Goal: Transaction & Acquisition: Purchase product/service

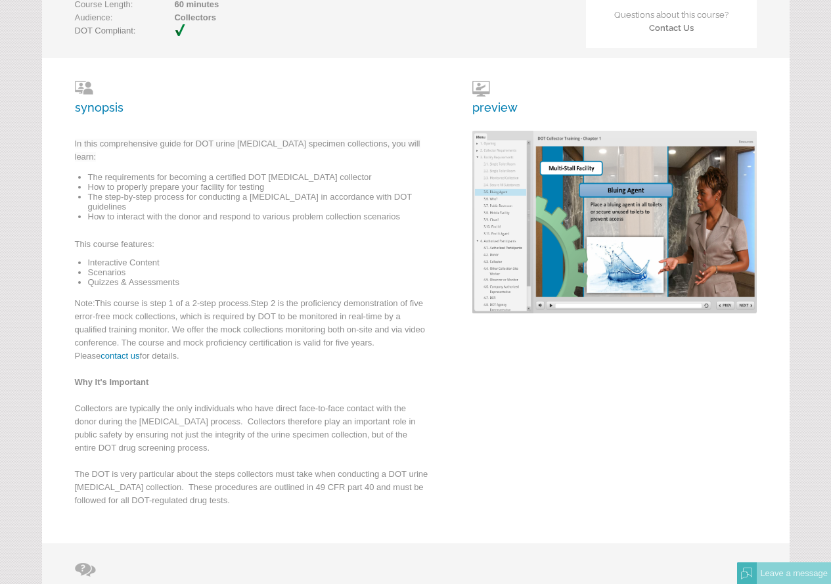
scroll to position [91, 0]
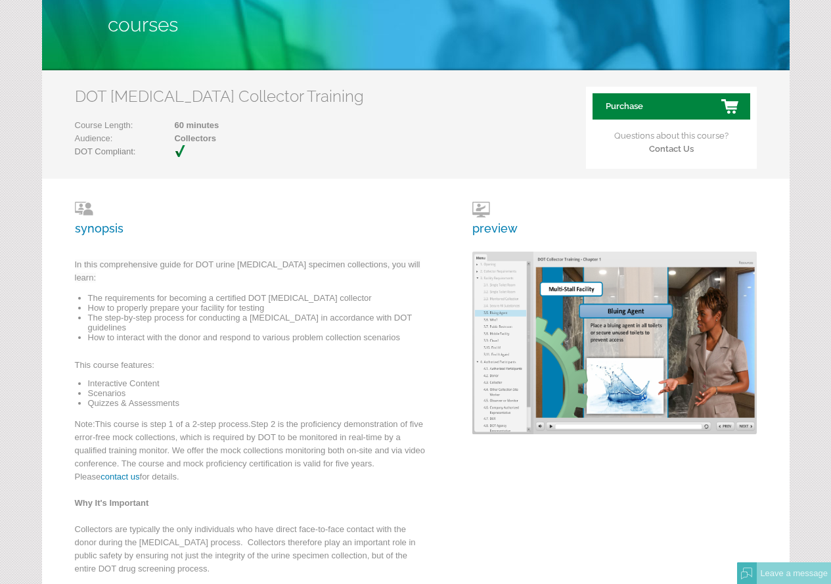
click at [668, 105] on link "Purchase" at bounding box center [671, 106] width 158 height 26
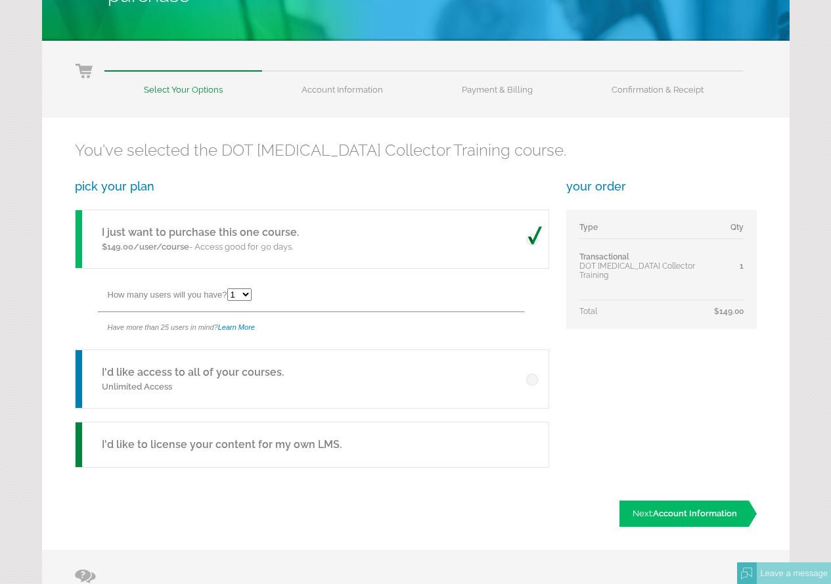
scroll to position [131, 0]
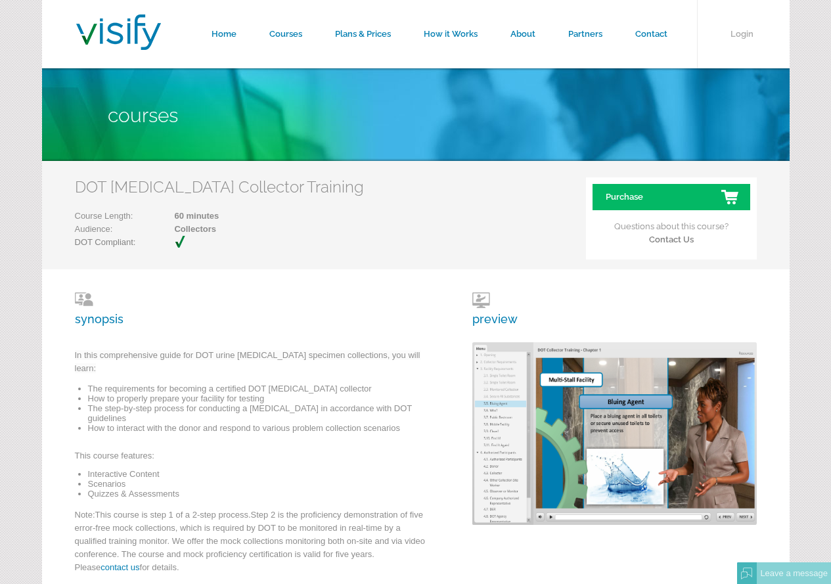
scroll to position [91, 0]
